Goal: Navigation & Orientation: Find specific page/section

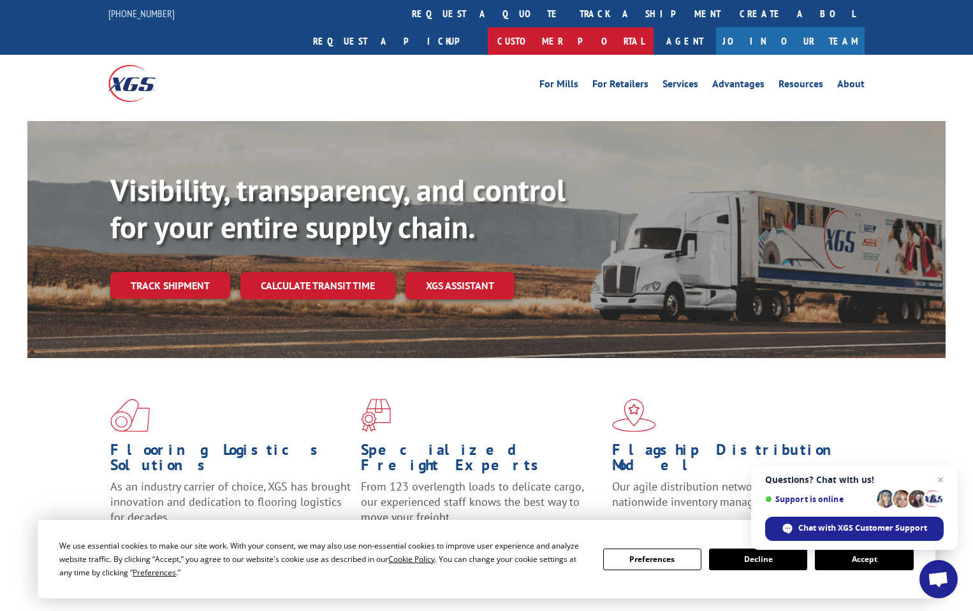
click at [653, 27] on link "Customer Portal" at bounding box center [571, 40] width 166 height 27
click at [683, 79] on link "Services" at bounding box center [680, 86] width 36 height 14
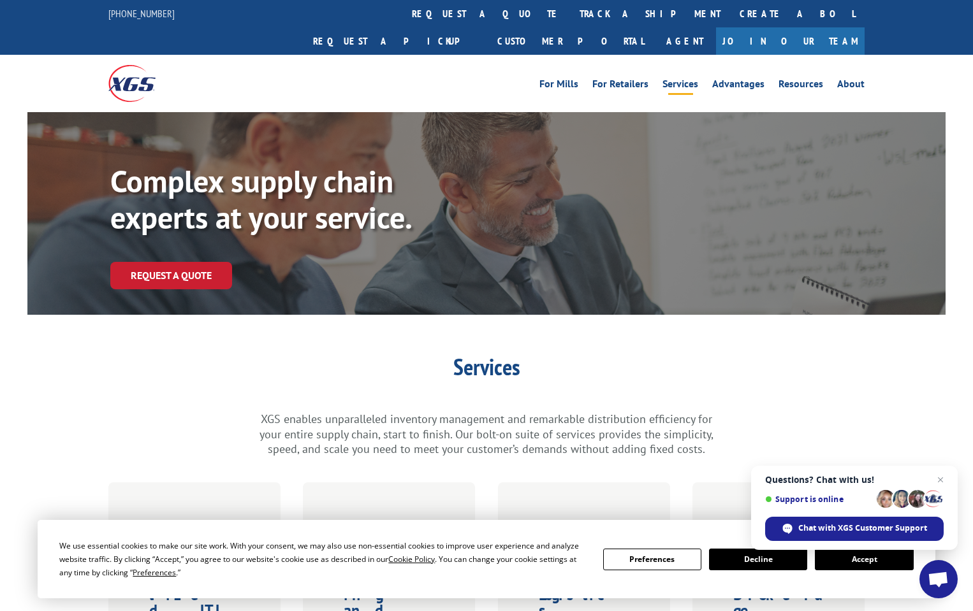
scroll to position [191, 0]
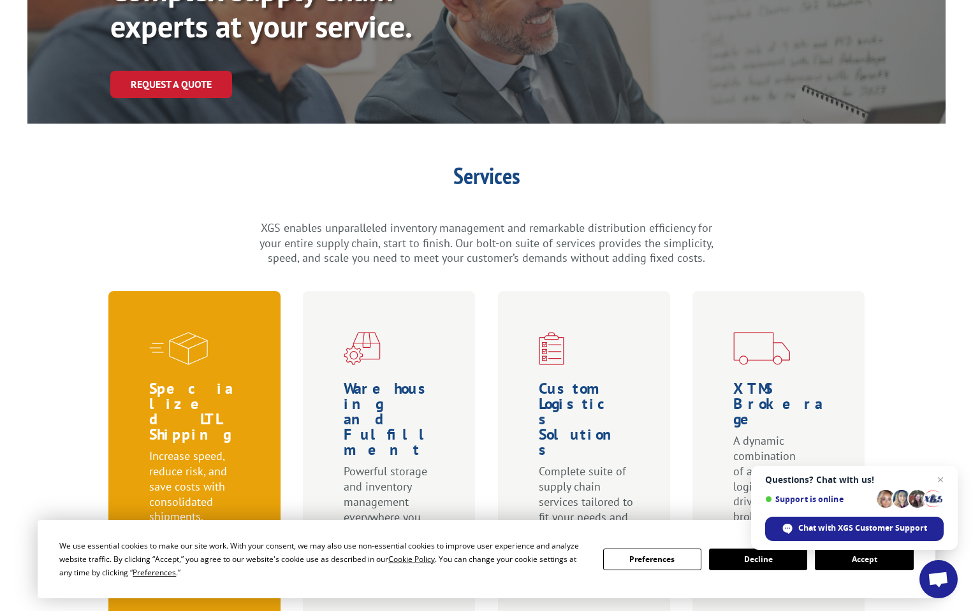
click at [199, 381] on h1 "Specialized LTL Shipping" at bounding box center [197, 415] width 96 height 68
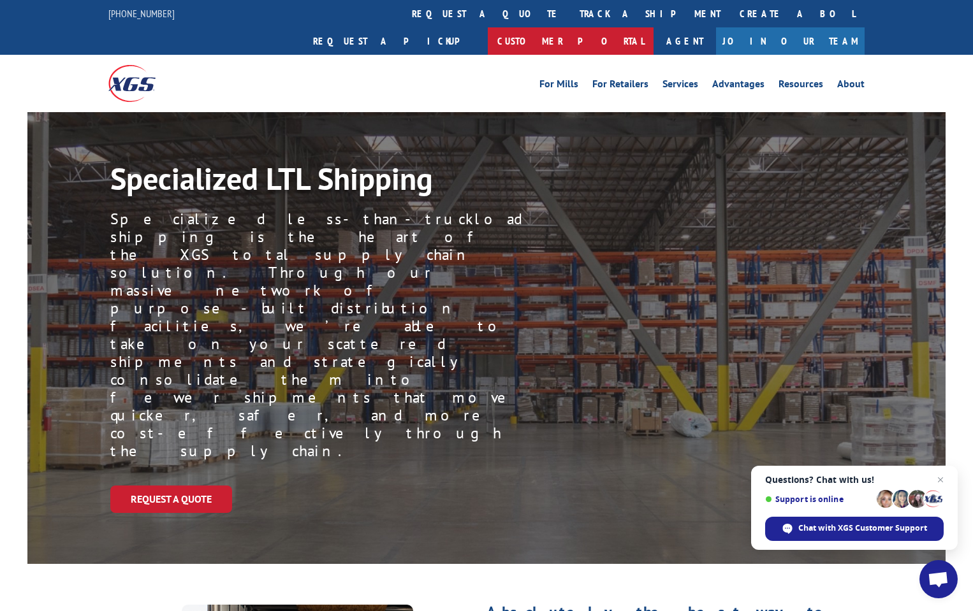
click at [653, 27] on link "Customer Portal" at bounding box center [571, 40] width 166 height 27
click at [807, 79] on link "Resources" at bounding box center [800, 86] width 45 height 14
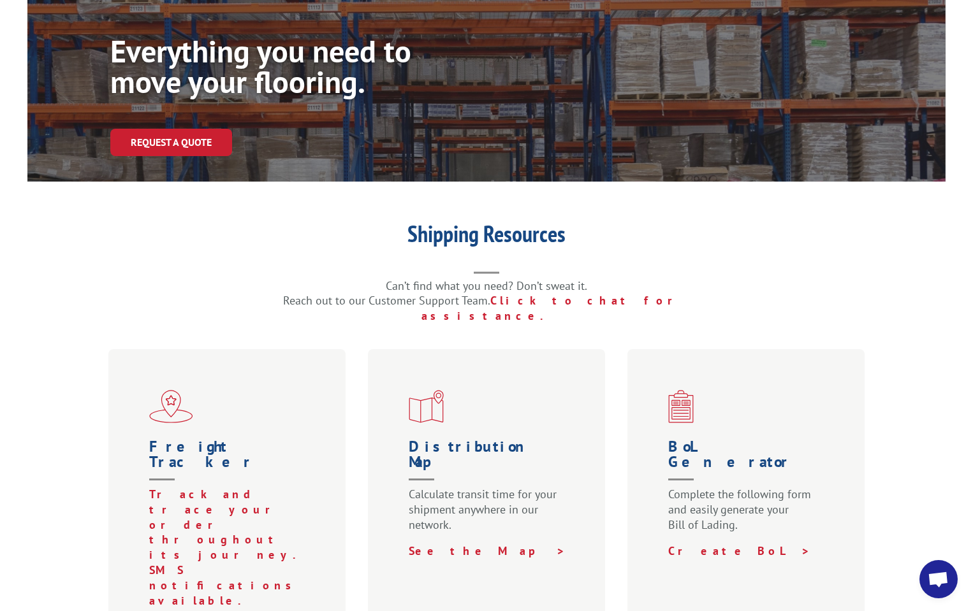
scroll to position [191, 0]
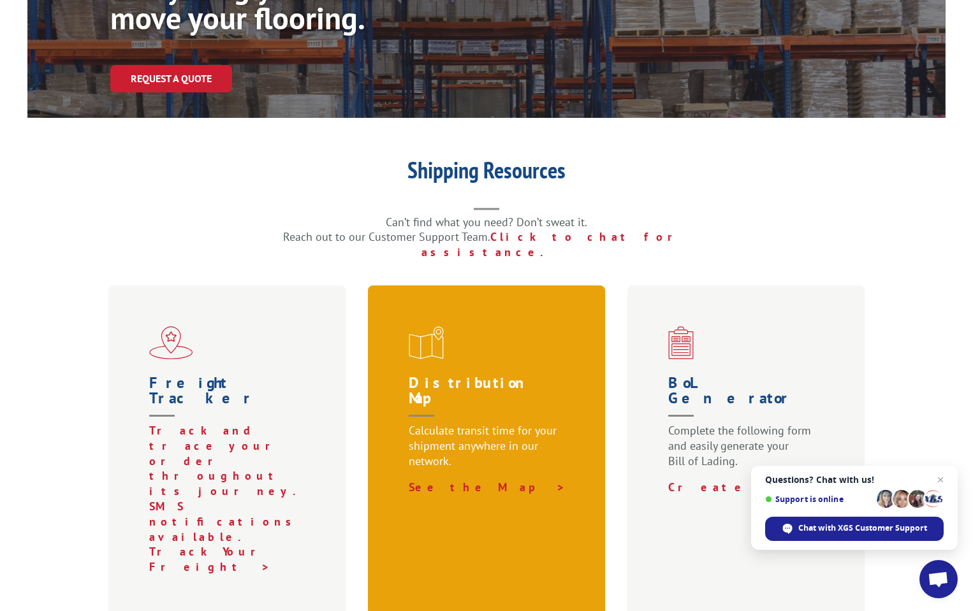
click at [472, 375] on h1 "Distribution Map" at bounding box center [489, 399] width 161 height 48
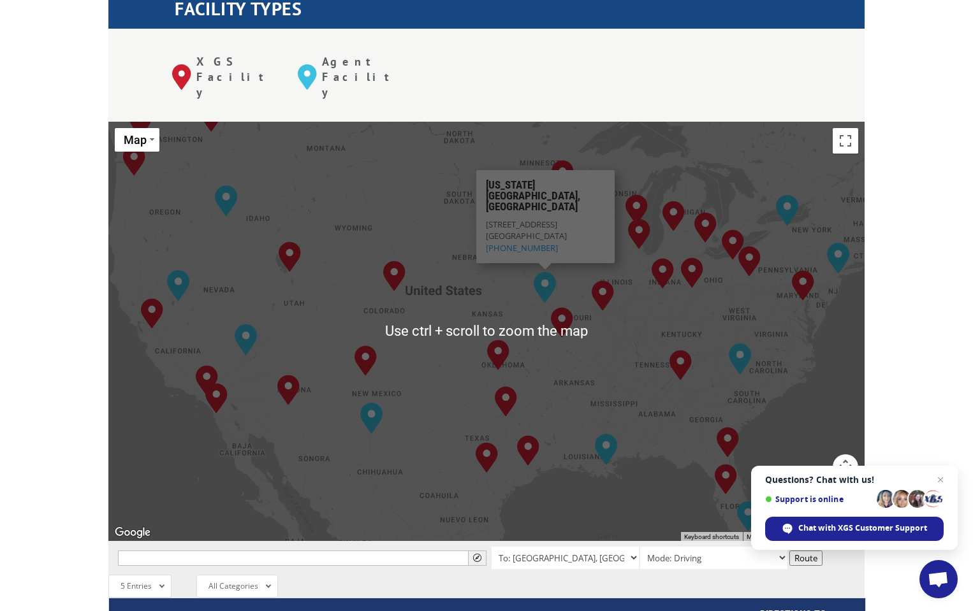
scroll to position [574, 0]
